Goal: Task Accomplishment & Management: Manage account settings

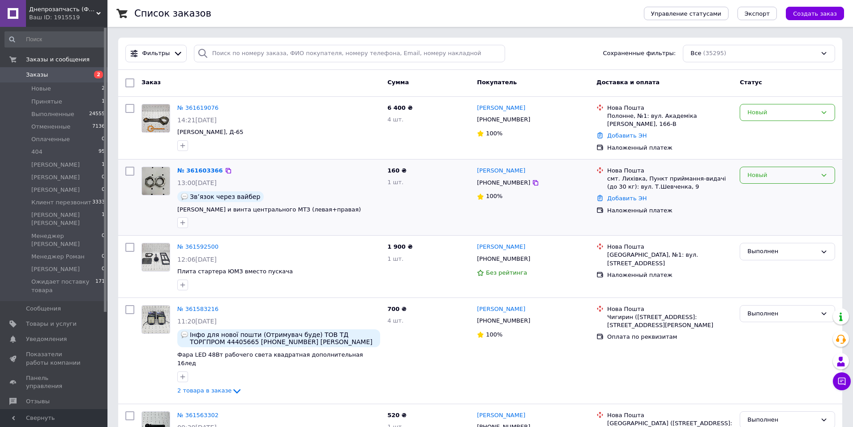
click at [766, 176] on div "Новый" at bounding box center [781, 175] width 69 height 9
click at [773, 192] on li "Принят" at bounding box center [787, 193] width 94 height 17
click at [767, 111] on div "Новый" at bounding box center [781, 112] width 69 height 9
click at [754, 113] on div "Новый" at bounding box center [781, 112] width 69 height 9
click at [763, 129] on li "Принят" at bounding box center [787, 131] width 94 height 17
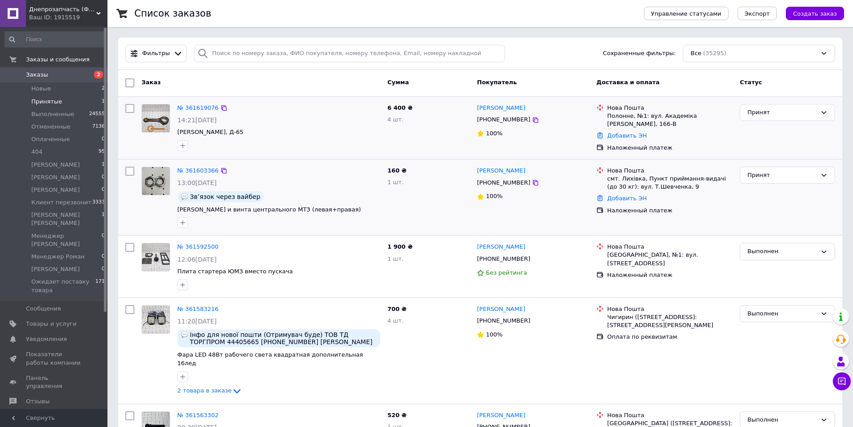
click at [68, 101] on li "Принятые 1" at bounding box center [55, 101] width 110 height 13
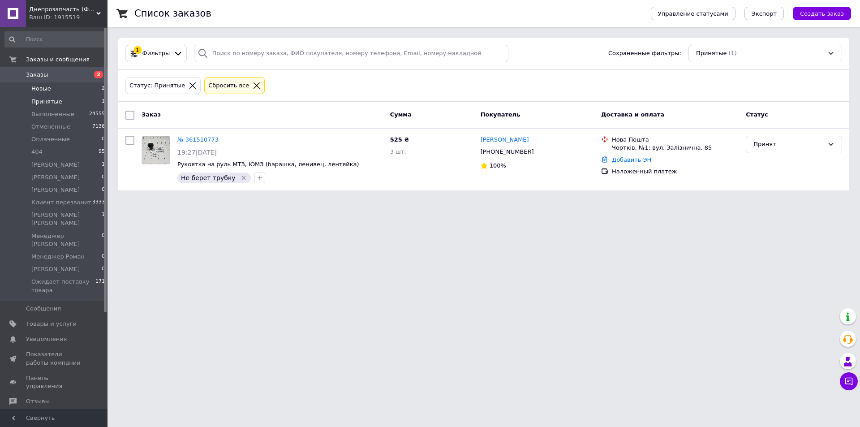
click at [82, 90] on li "Новые 2" at bounding box center [55, 88] width 110 height 13
